Goal: Communication & Community: Answer question/provide support

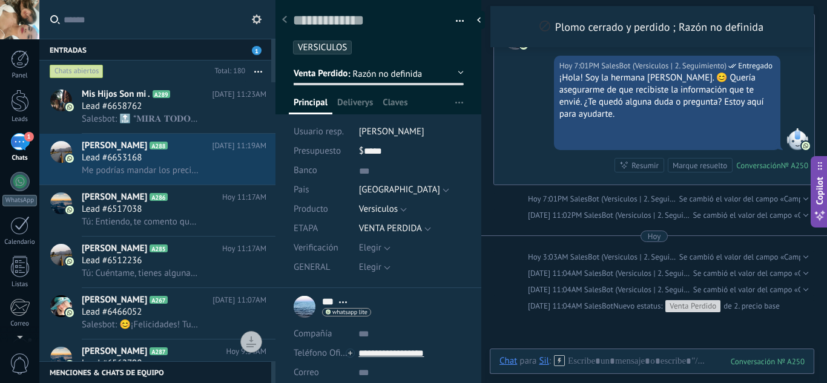
click at [75, 71] on div "Chats abiertos" at bounding box center [77, 71] width 54 height 15
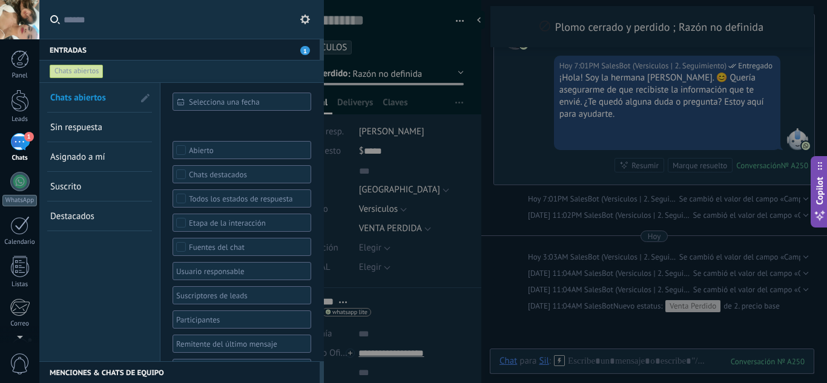
click at [86, 120] on link "Sin respuesta" at bounding box center [92, 127] width 84 height 29
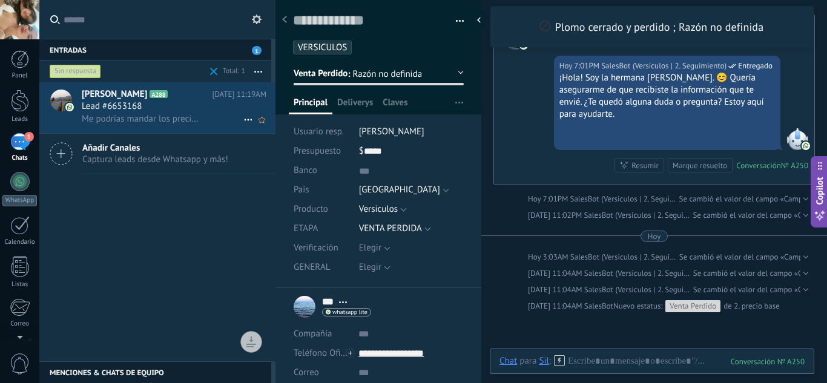
click at [163, 101] on div "Lead #6653168" at bounding box center [174, 106] width 185 height 12
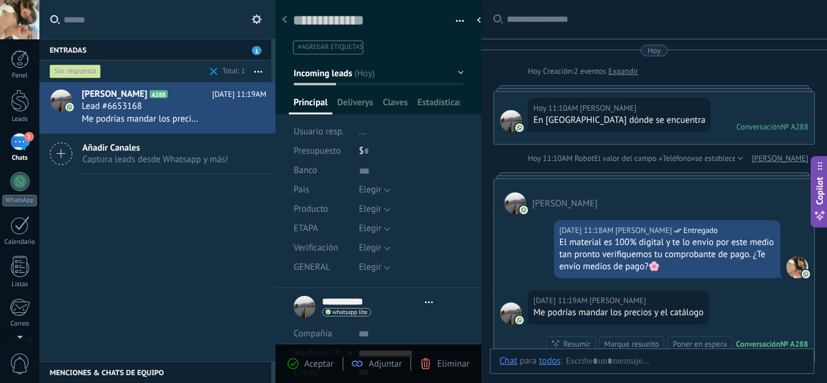
type textarea "***"
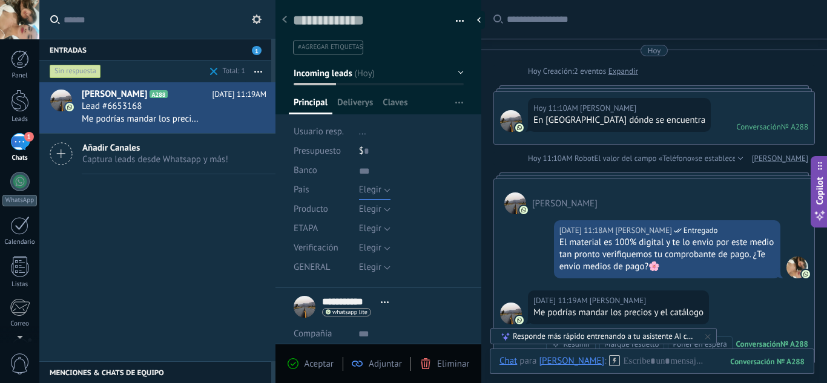
click at [381, 192] on button "Elegir" at bounding box center [374, 189] width 31 height 19
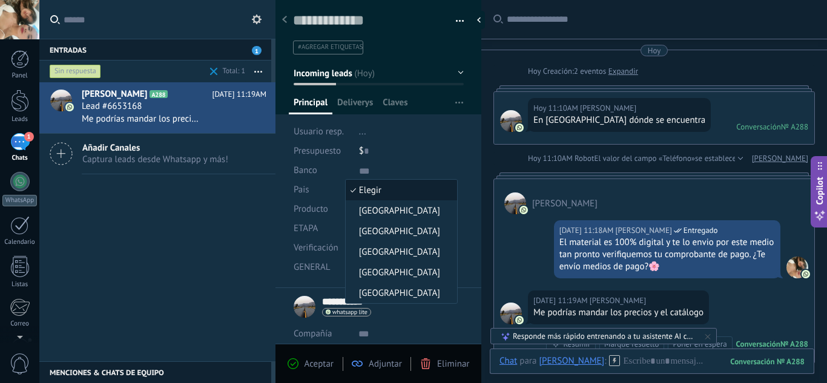
click at [396, 218] on li "[GEOGRAPHIC_DATA]" at bounding box center [401, 210] width 111 height 21
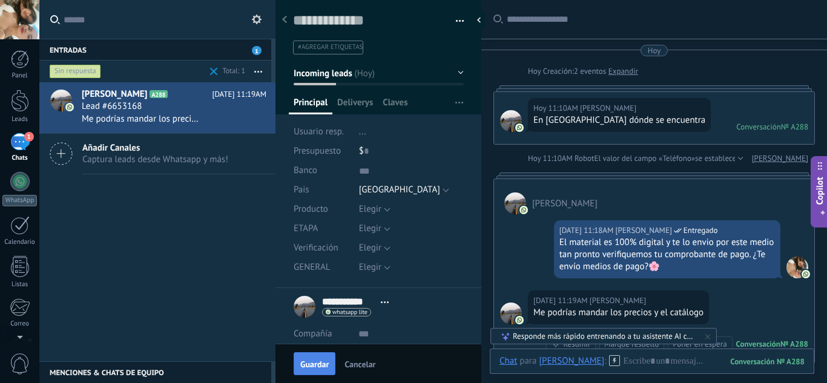
click at [318, 360] on span "Guardar" at bounding box center [314, 364] width 28 height 8
click at [640, 363] on div at bounding box center [651, 373] width 305 height 36
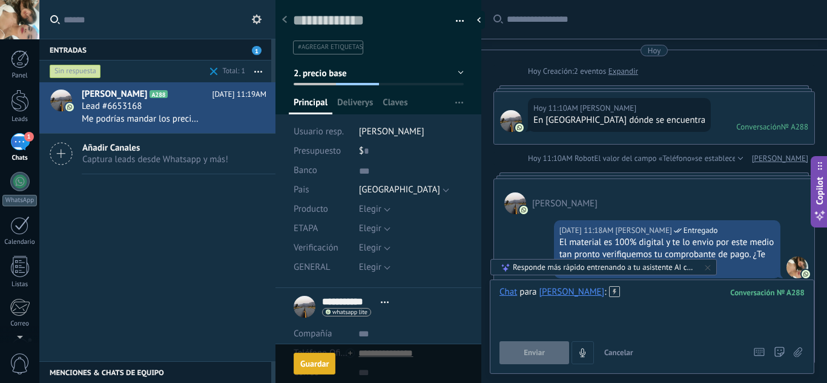
scroll to position [69, 0]
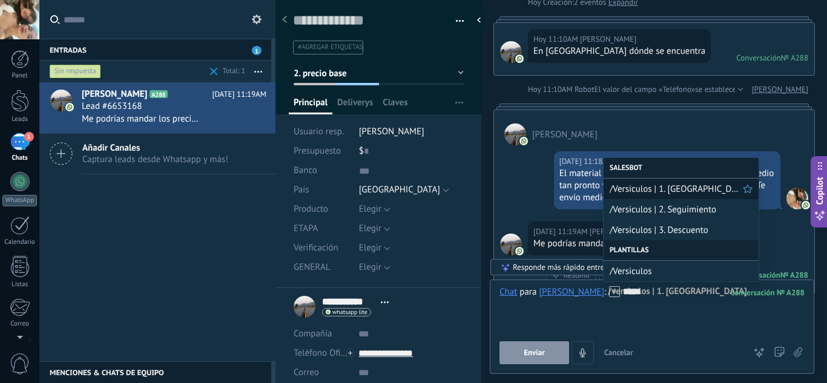
click at [648, 183] on span "/Versiculos | 1. [GEOGRAPHIC_DATA]" at bounding box center [675, 188] width 133 height 11
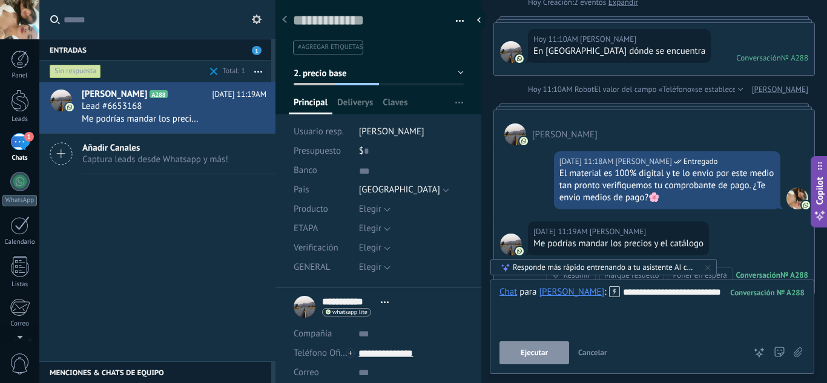
click at [542, 352] on span "Ejecutar" at bounding box center [533, 353] width 27 height 8
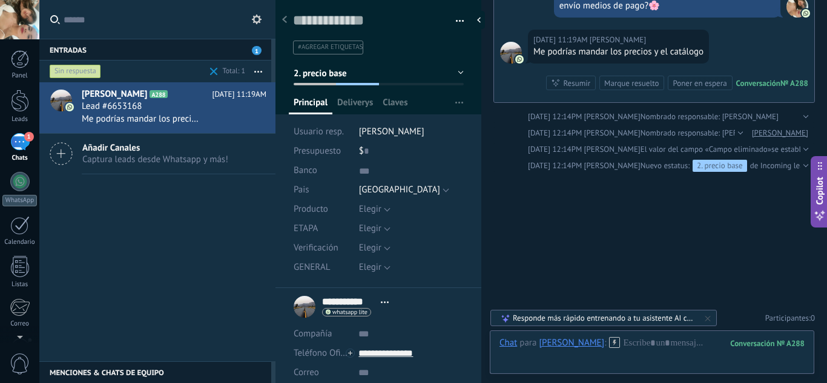
click at [75, 69] on div "Sin respuesta" at bounding box center [75, 71] width 51 height 15
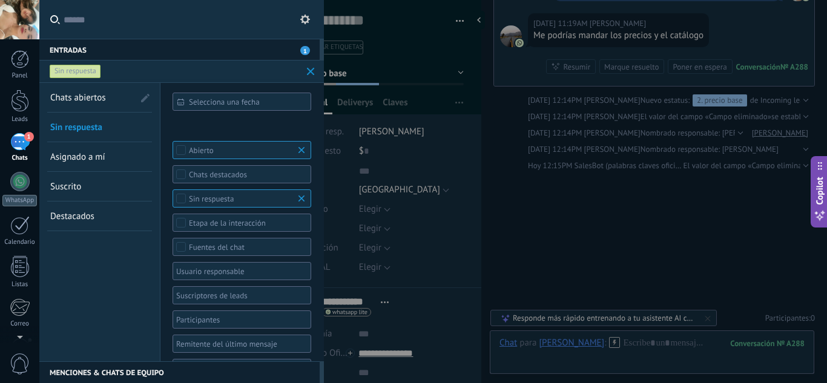
drag, startPoint x: 85, startPoint y: 94, endPoint x: 142, endPoint y: 136, distance: 71.4
click at [85, 94] on span "Chats abiertos" at bounding box center [78, 97] width 56 height 11
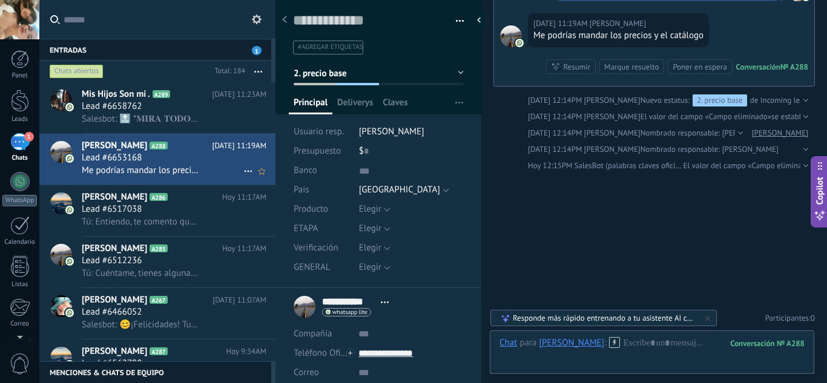
drag, startPoint x: 165, startPoint y: 104, endPoint x: 268, endPoint y: 136, distance: 108.4
click at [165, 105] on div "Lead #6658762" at bounding box center [174, 106] width 185 height 12
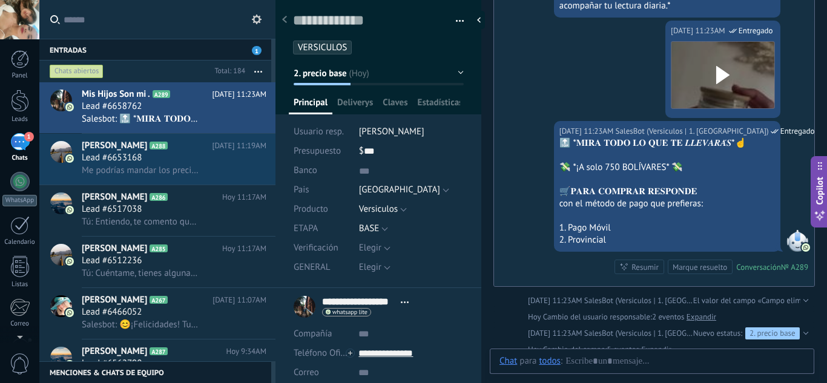
scroll to position [12, 0]
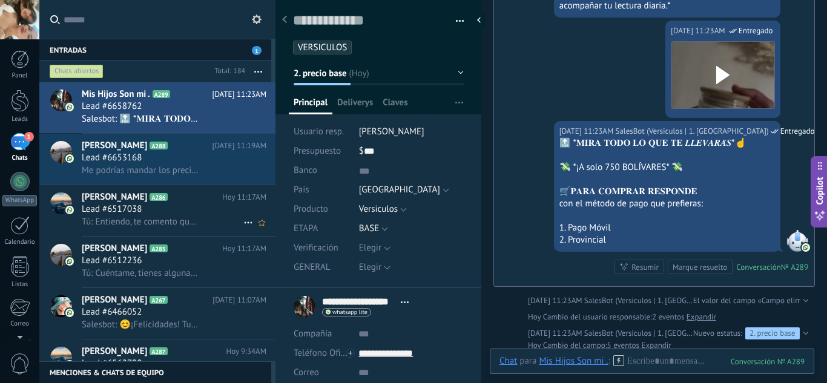
click at [164, 212] on div "Lead #6517038" at bounding box center [174, 209] width 185 height 12
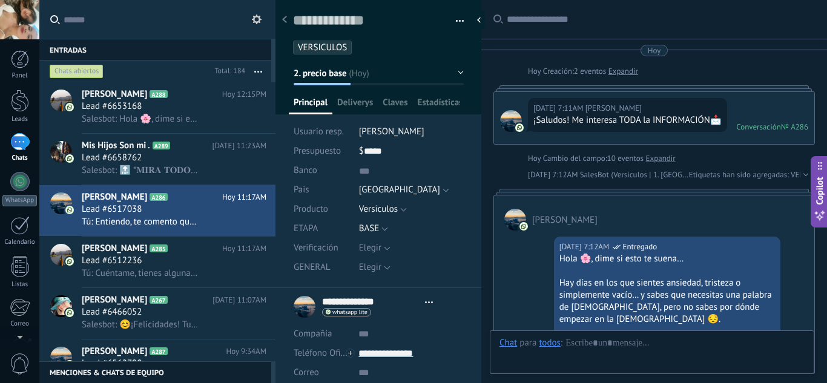
type textarea "***"
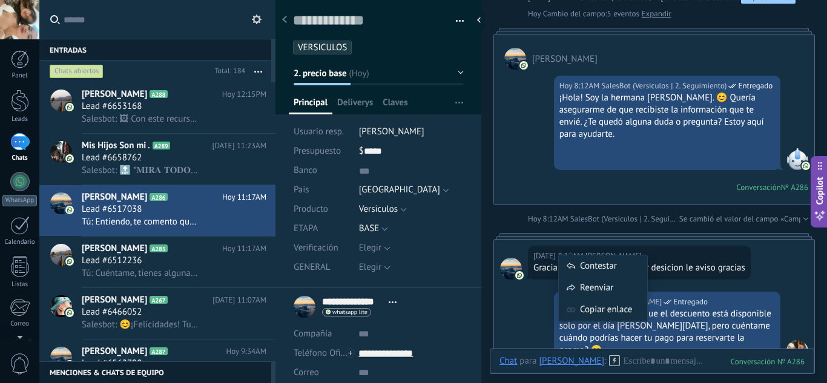
scroll to position [1150, 0]
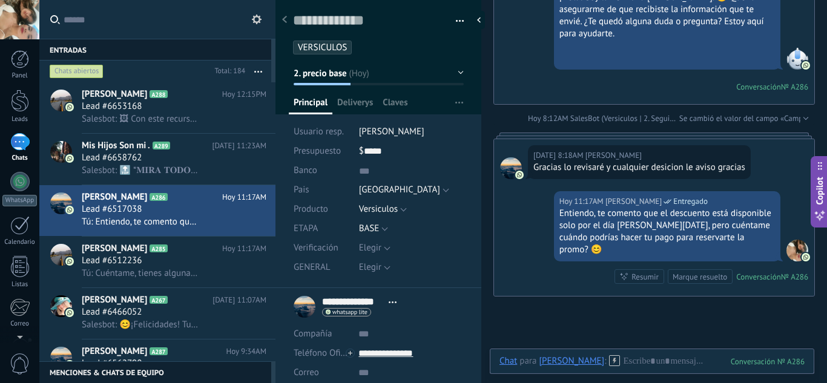
click at [67, 72] on div "Chats abiertos" at bounding box center [77, 71] width 54 height 15
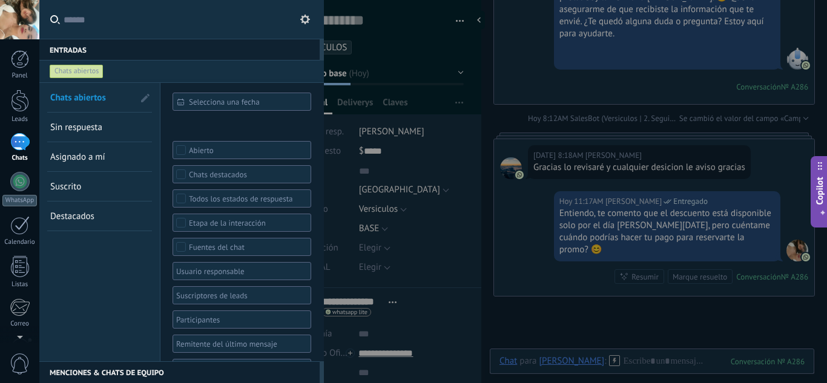
click at [94, 126] on span "Sin respuesta" at bounding box center [76, 127] width 52 height 11
